Goal: Find specific page/section: Find specific page/section

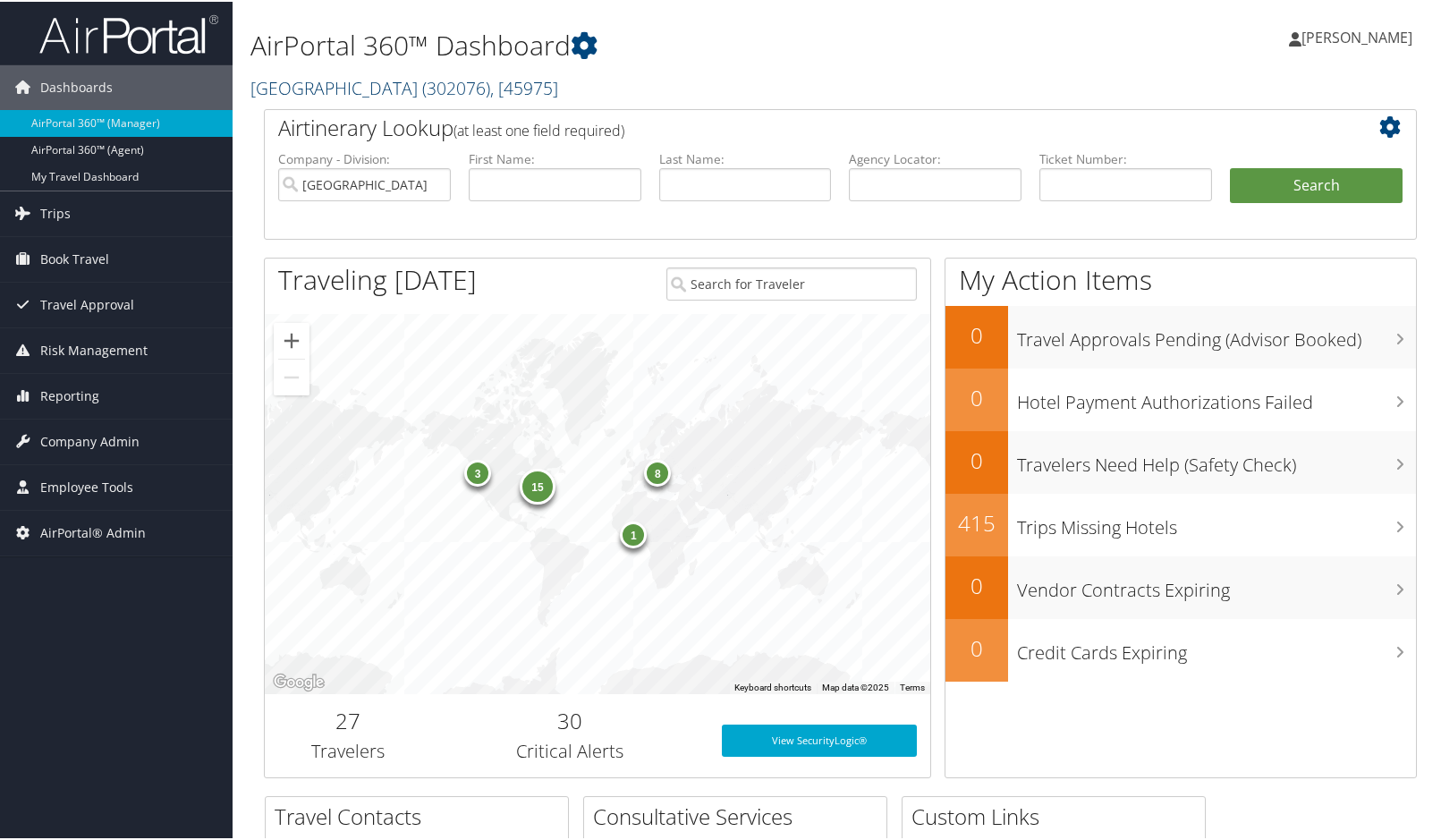
click at [422, 82] on span "( 302076 )" at bounding box center [457, 85] width 68 height 24
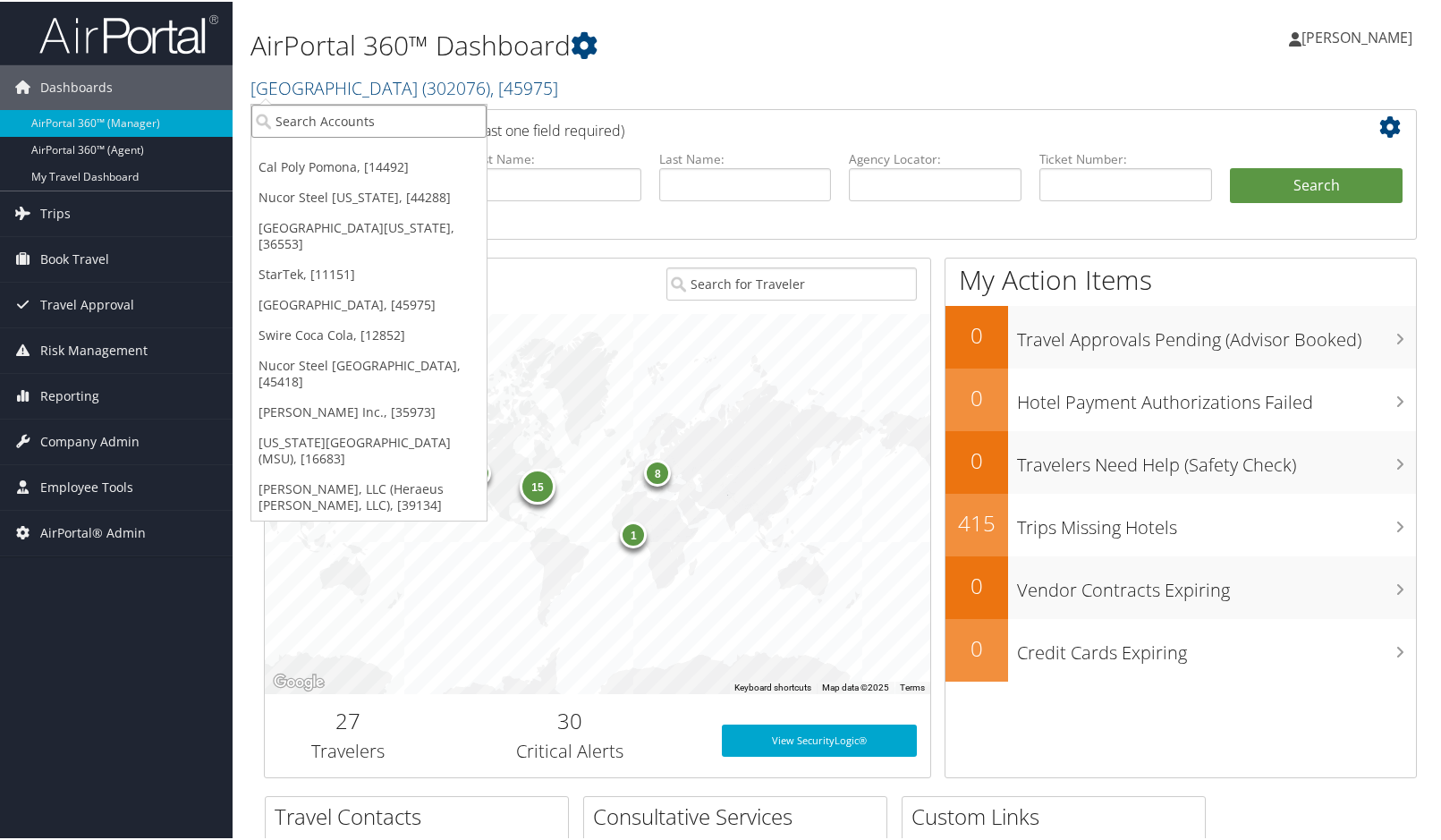
click at [360, 119] on input "search" at bounding box center [369, 119] width 235 height 33
type input "NICE"
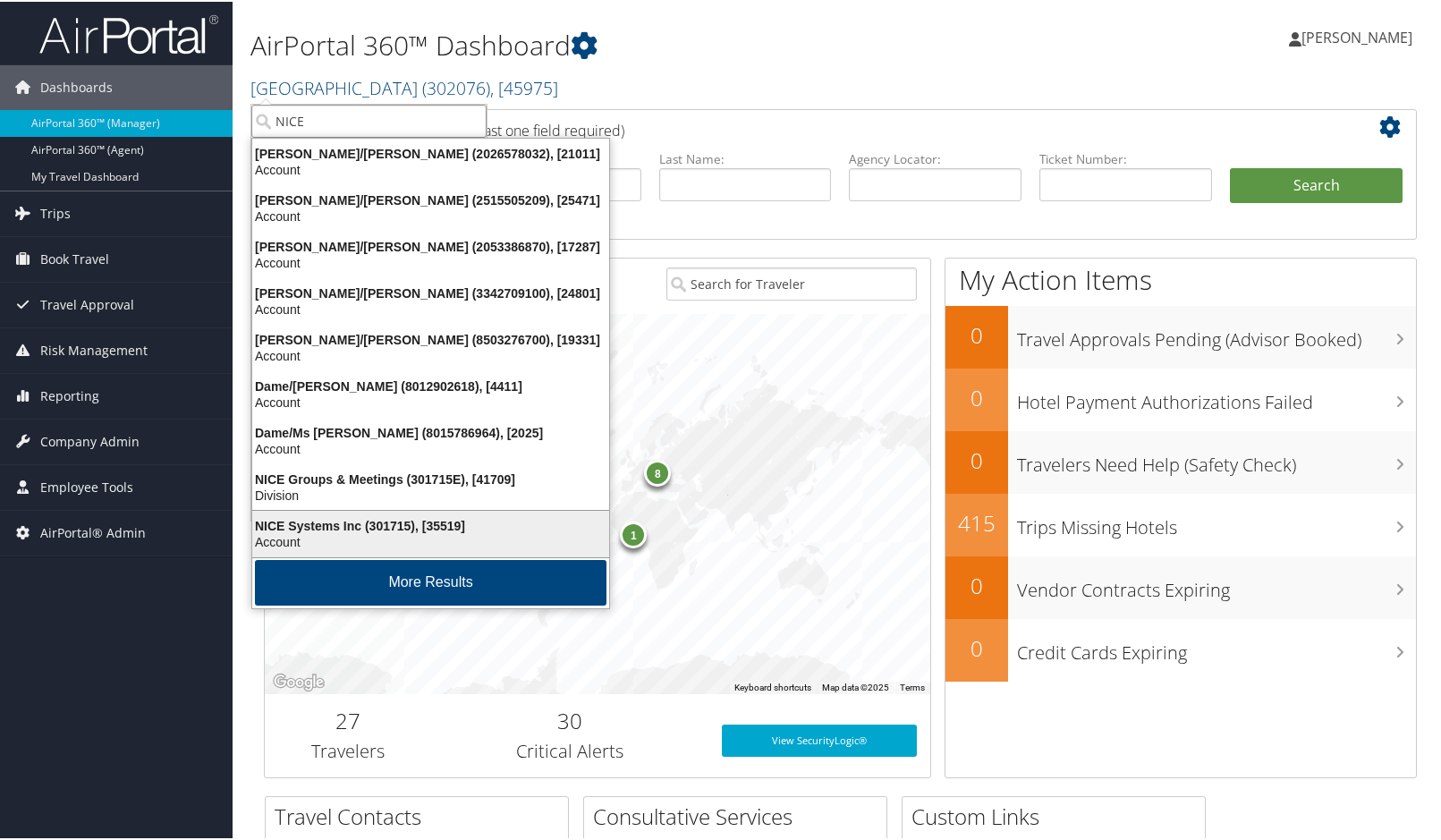
click at [370, 511] on li "NICE Systems Inc (301715), [35519] Account" at bounding box center [431, 532] width 359 height 48
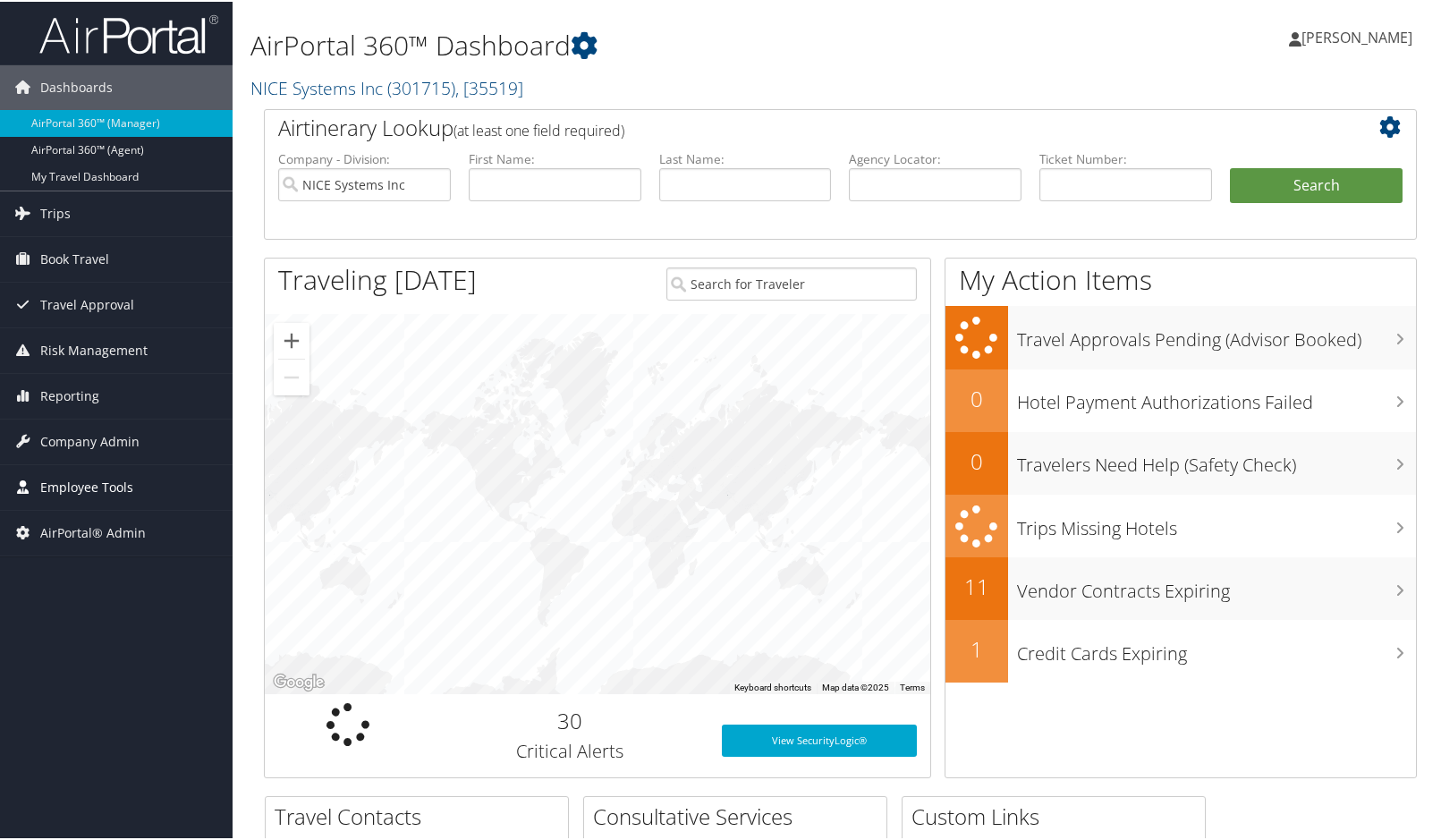
click at [68, 481] on span "Employee Tools" at bounding box center [86, 485] width 93 height 45
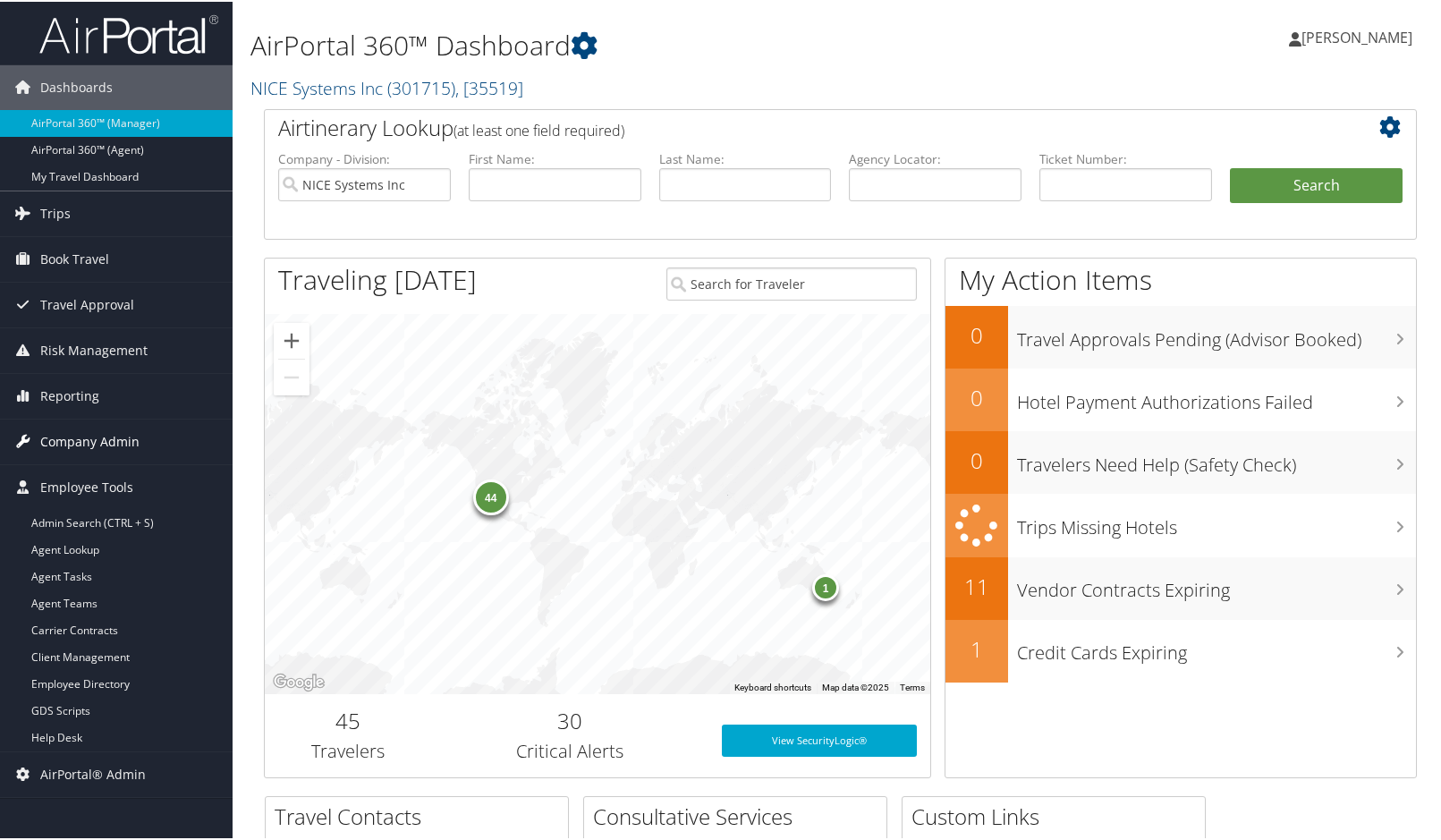
click at [118, 453] on span "Company Admin" at bounding box center [89, 439] width 100 height 45
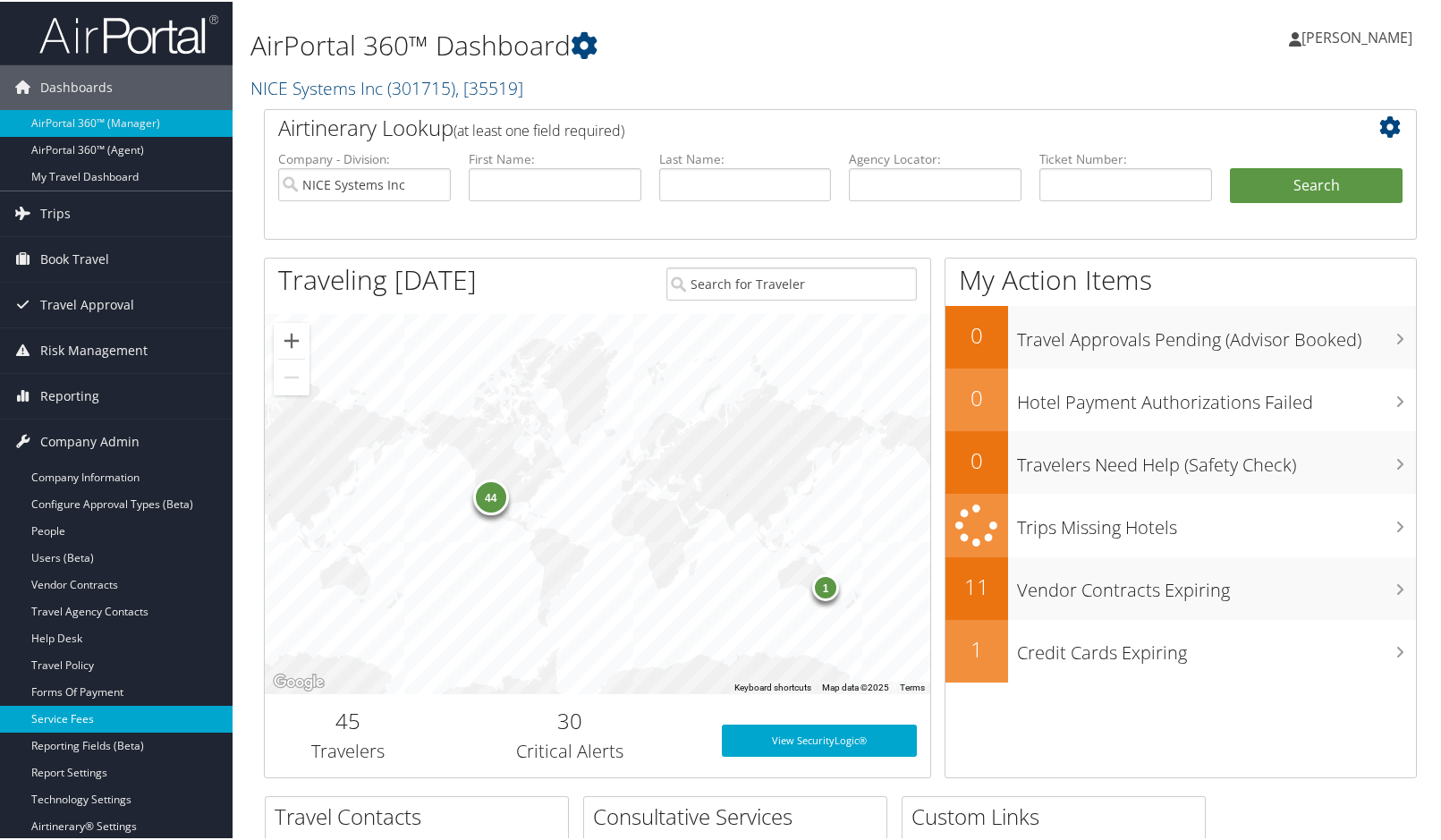
click at [82, 718] on link "Service Fees" at bounding box center [116, 718] width 233 height 27
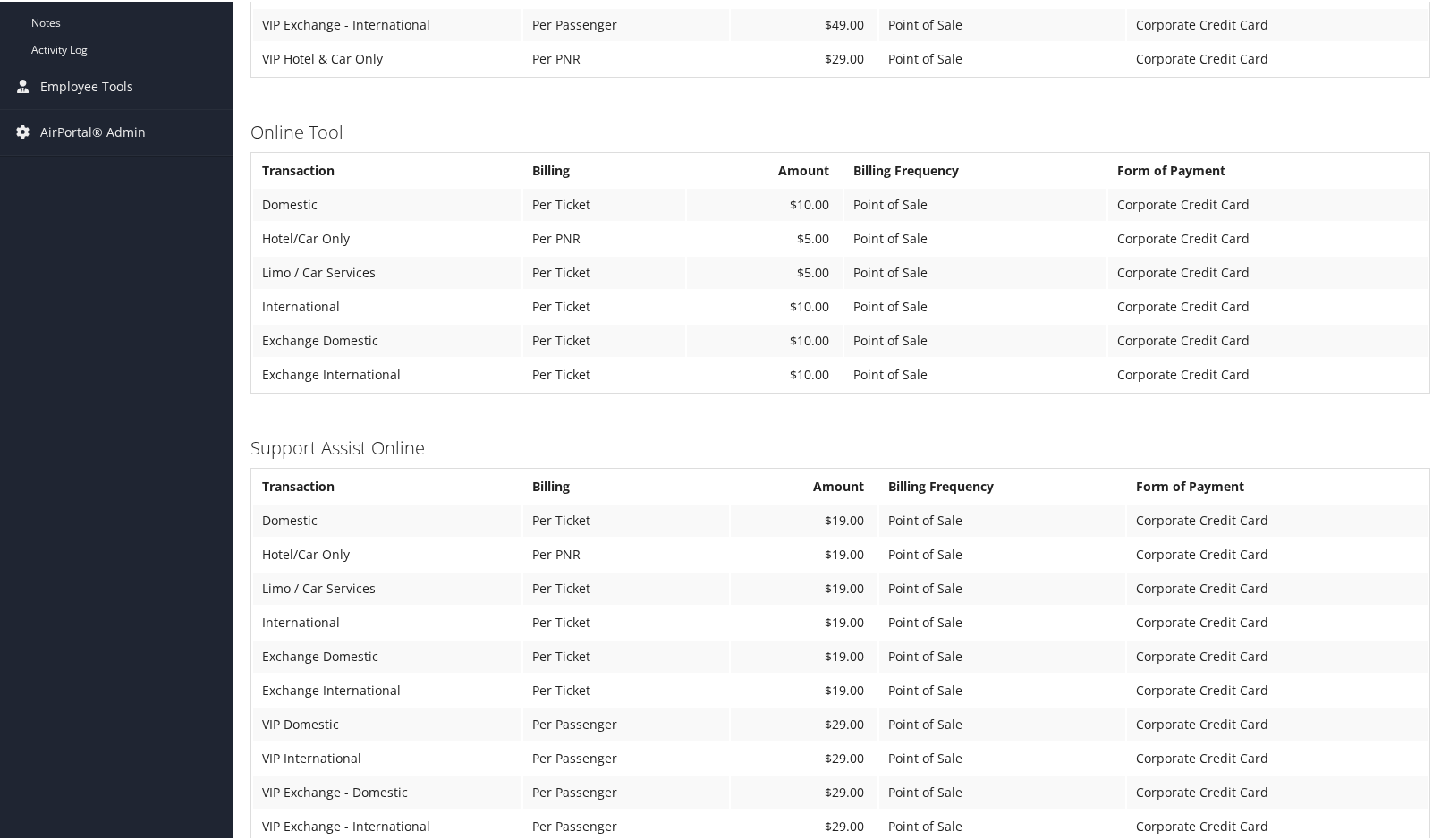
scroll to position [805, 0]
